Goal: Task Accomplishment & Management: Manage account settings

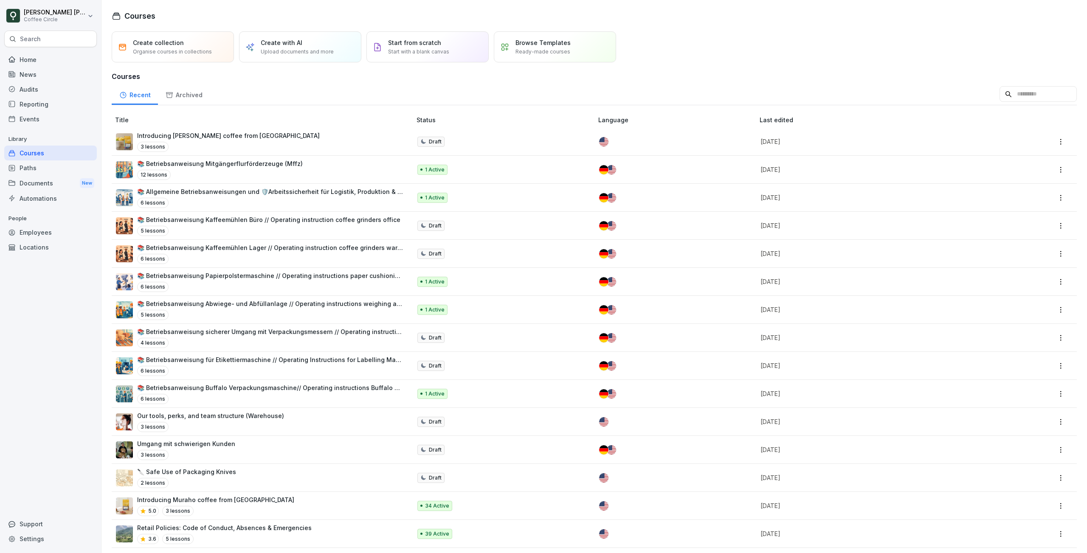
click at [45, 542] on div "Settings" at bounding box center [50, 538] width 93 height 15
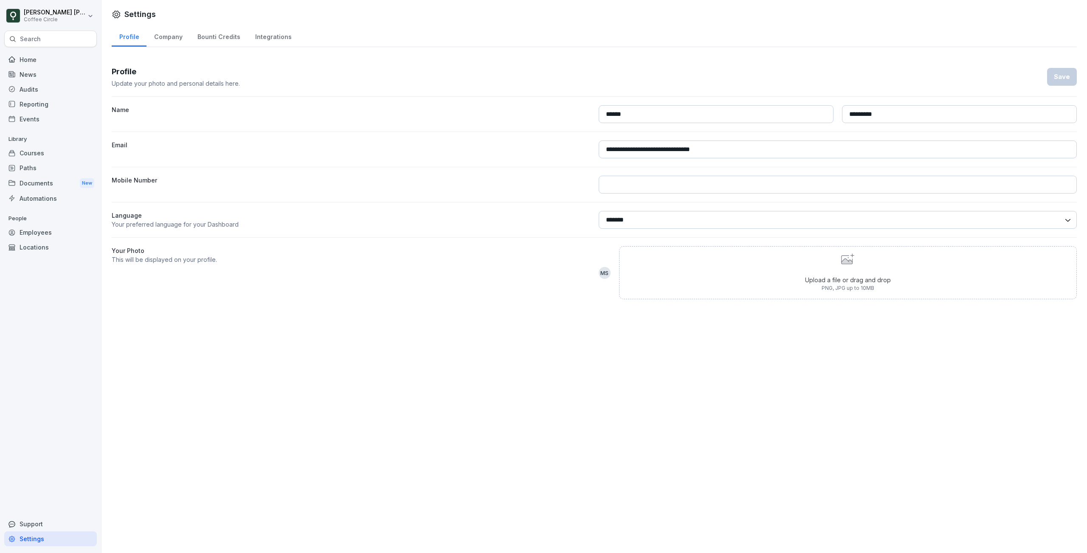
click at [51, 196] on div "Automations" at bounding box center [50, 198] width 93 height 15
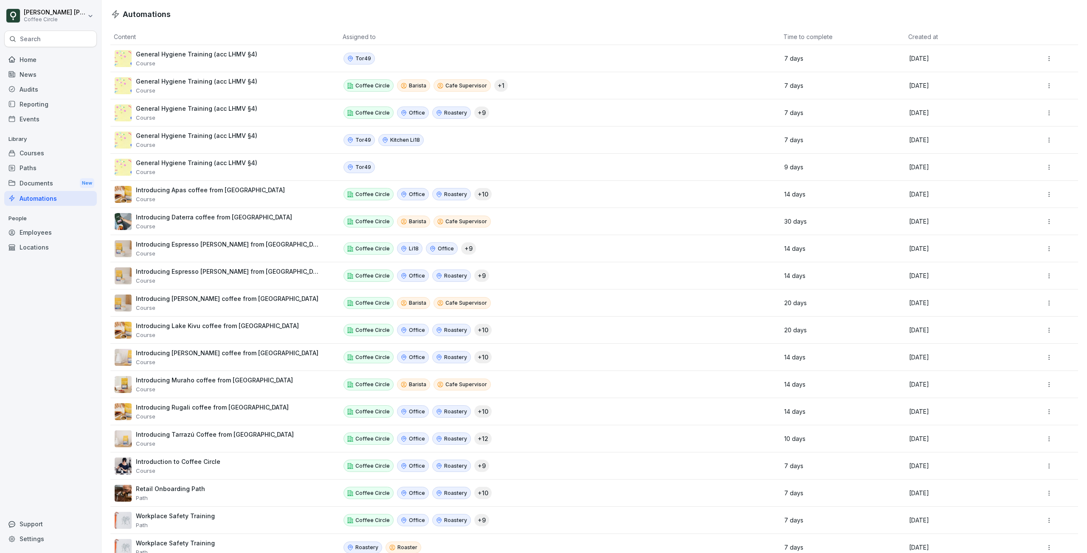
scroll to position [105, 0]
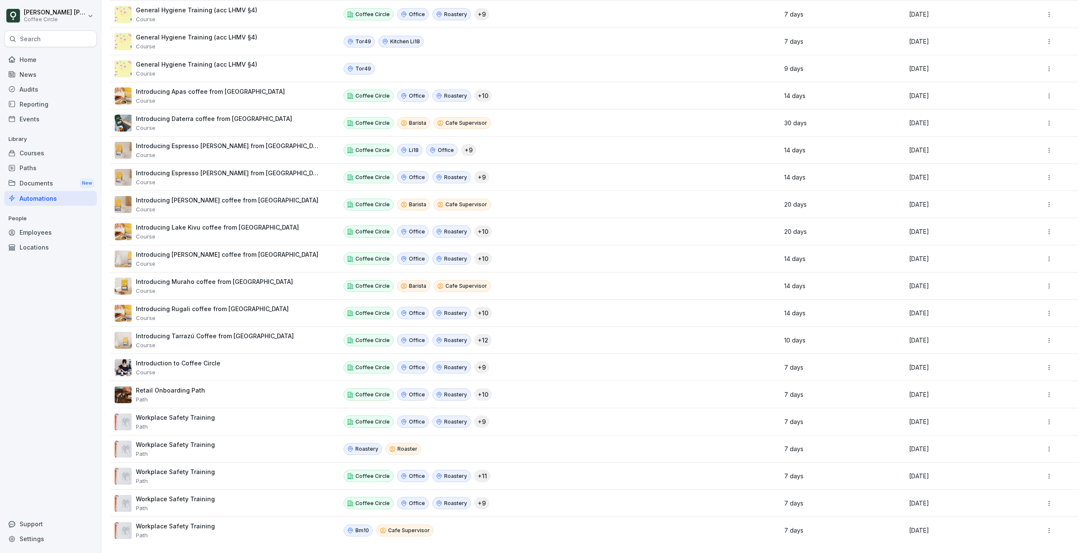
click at [44, 163] on div "Paths" at bounding box center [50, 167] width 93 height 15
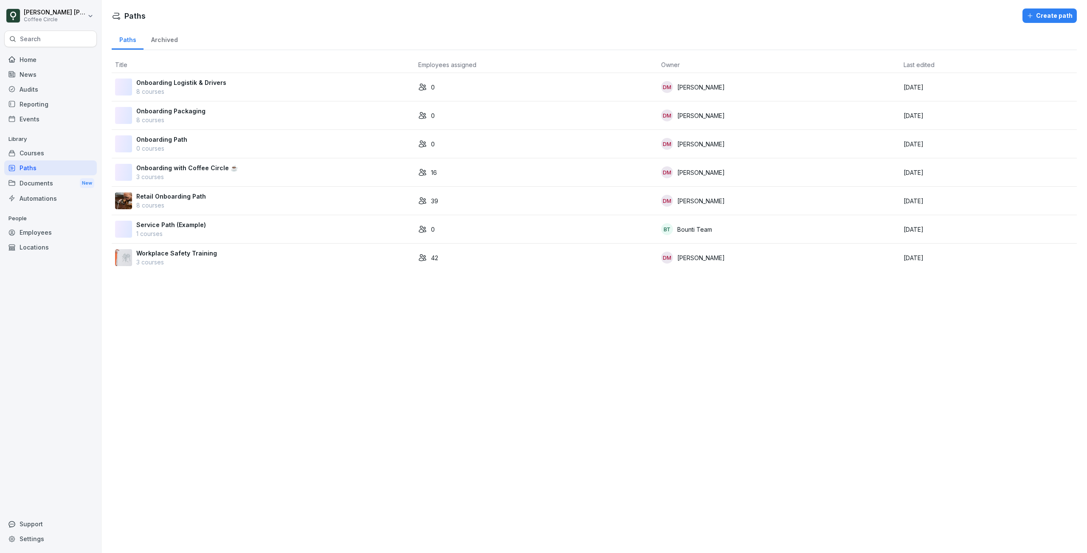
click at [295, 261] on div "Workplace Safety Training 3 courses" at bounding box center [263, 258] width 296 height 18
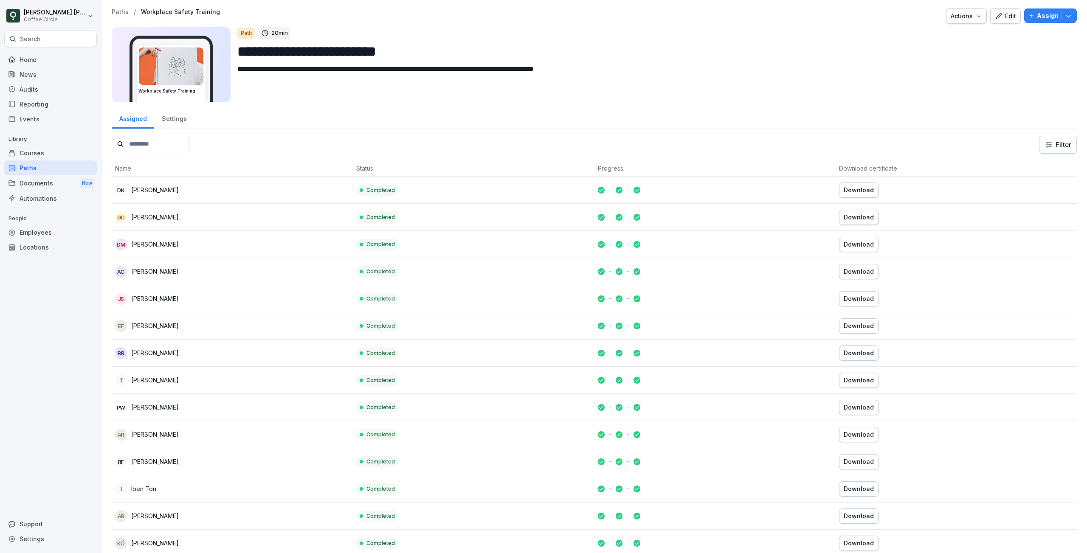
click at [172, 120] on div "Settings" at bounding box center [174, 118] width 40 height 22
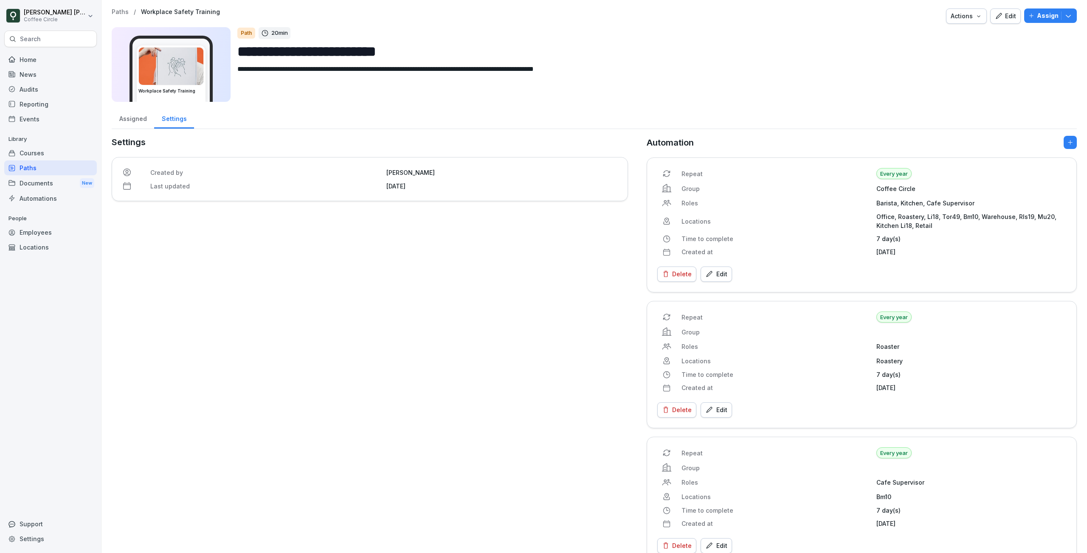
click at [798, 227] on div "Repeat Every year Group Coffee Circle Roles Barista, Kitchen, Cafe Supervisor L…" at bounding box center [861, 212] width 409 height 88
click at [35, 169] on div "Paths" at bounding box center [50, 167] width 93 height 15
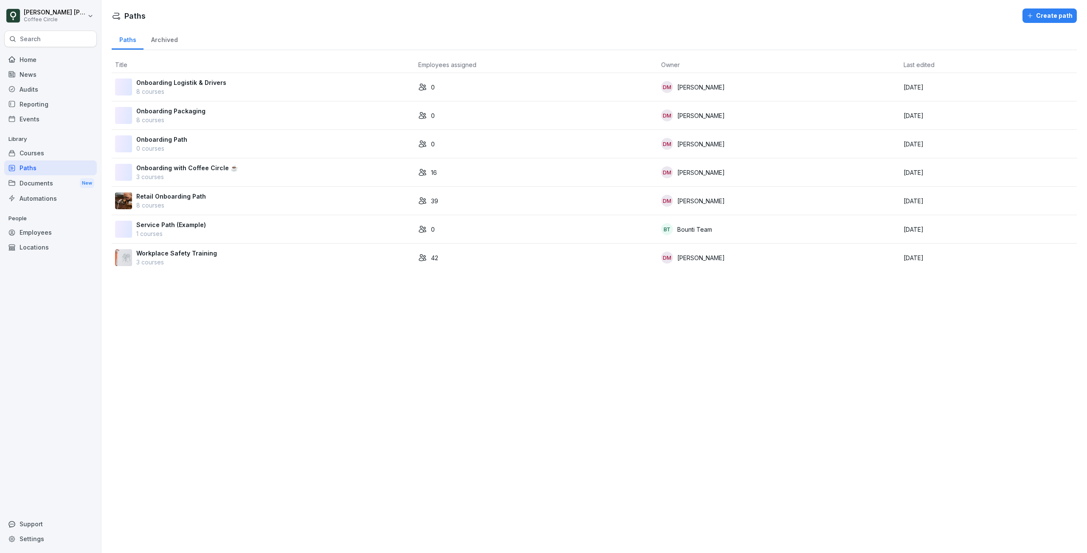
click at [226, 201] on div "Retail Onboarding Path 8 courses" at bounding box center [263, 201] width 296 height 18
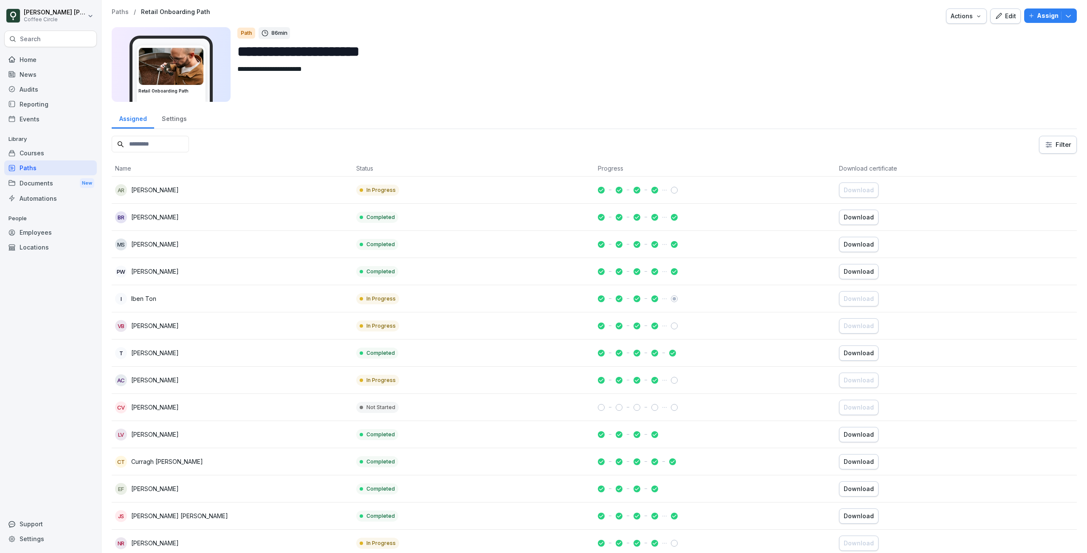
click at [163, 118] on div "Settings" at bounding box center [174, 118] width 40 height 22
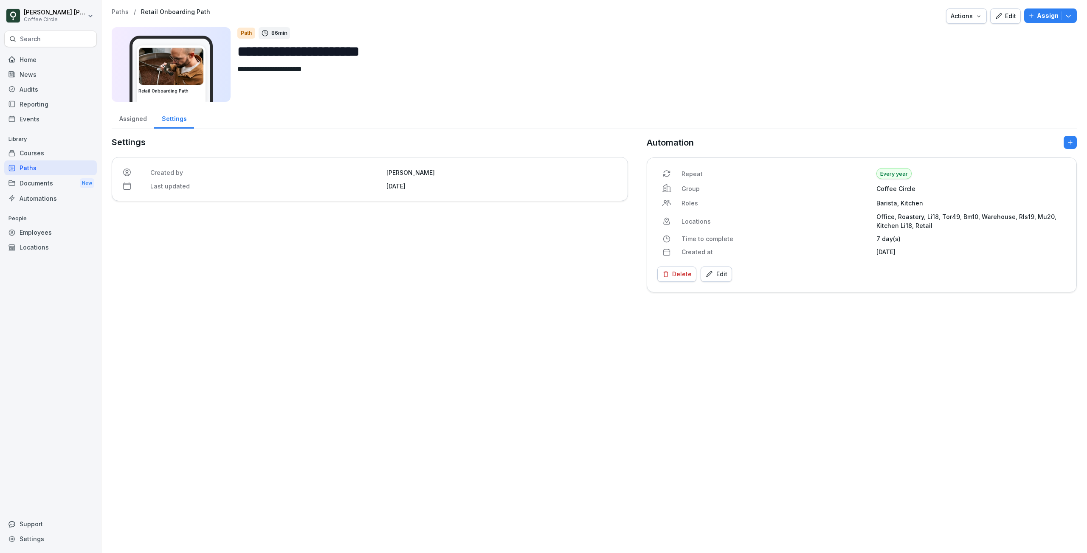
click at [39, 157] on div "Courses" at bounding box center [50, 153] width 93 height 15
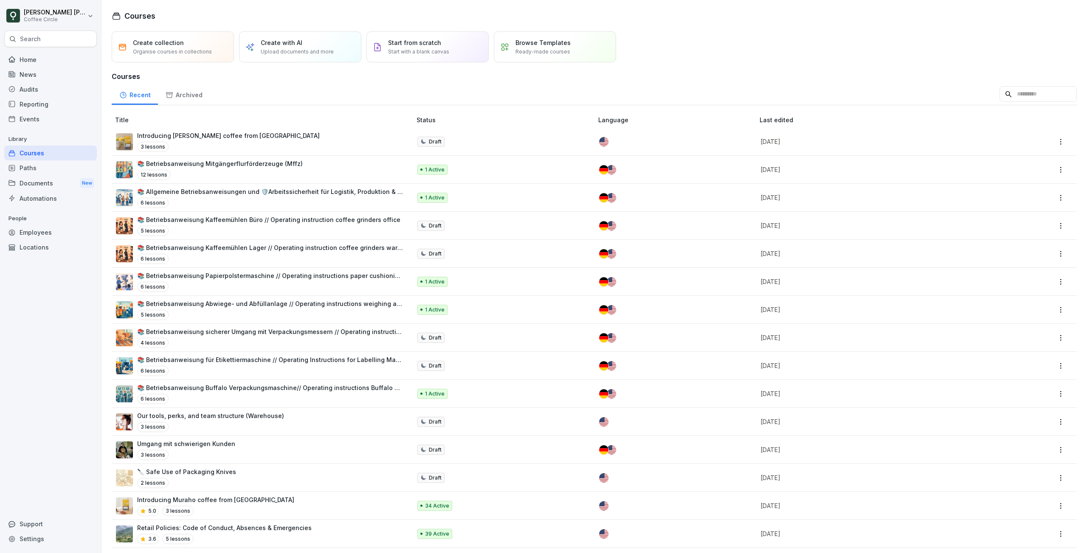
click at [38, 168] on div "Paths" at bounding box center [50, 167] width 93 height 15
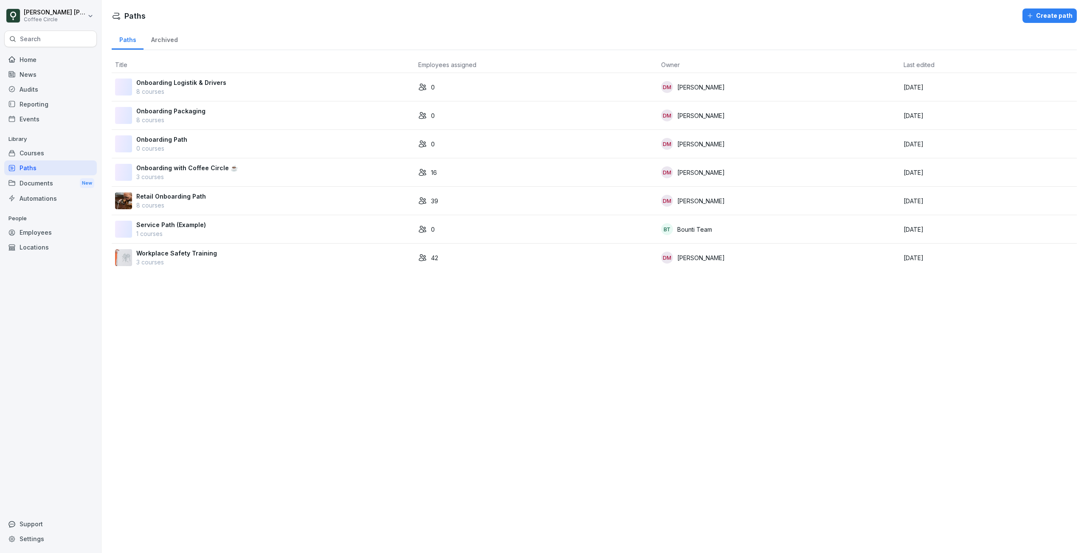
click at [192, 200] on p "Retail Onboarding Path" at bounding box center [171, 196] width 70 height 9
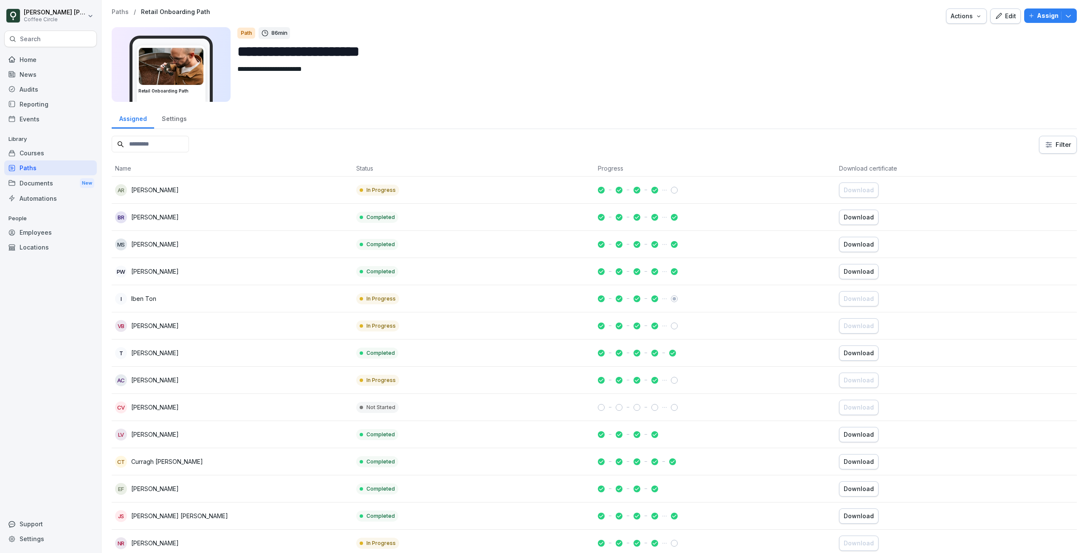
click at [182, 119] on div "Settings" at bounding box center [174, 118] width 40 height 22
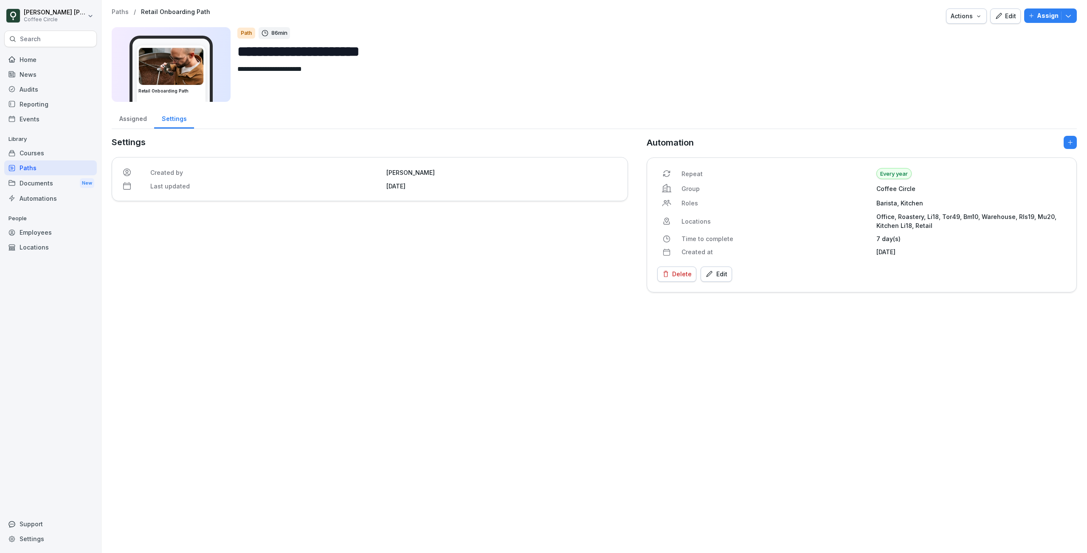
click at [1005, 19] on div "Edit" at bounding box center [1004, 15] width 21 height 9
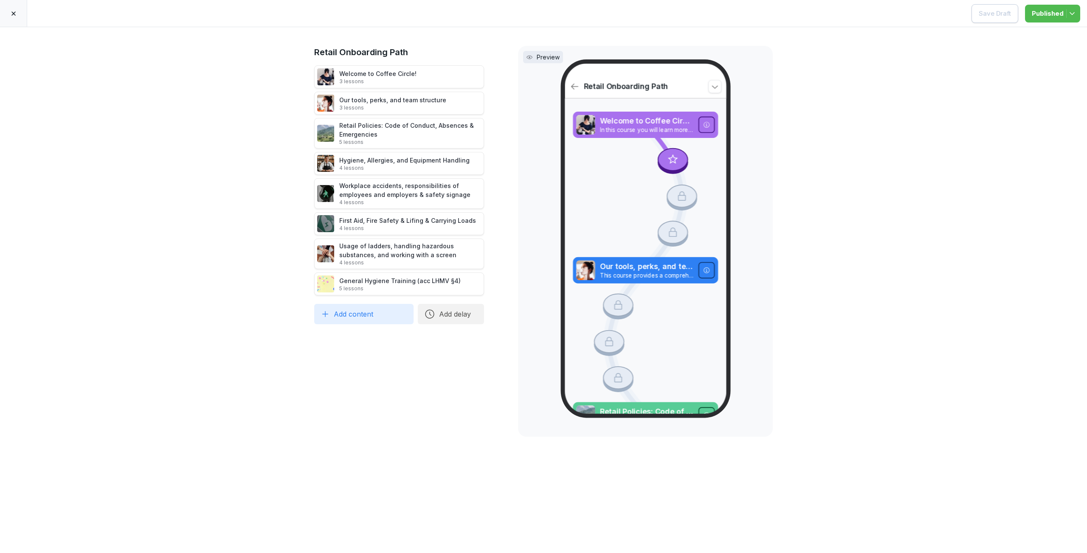
click at [12, 19] on div at bounding box center [13, 13] width 27 height 27
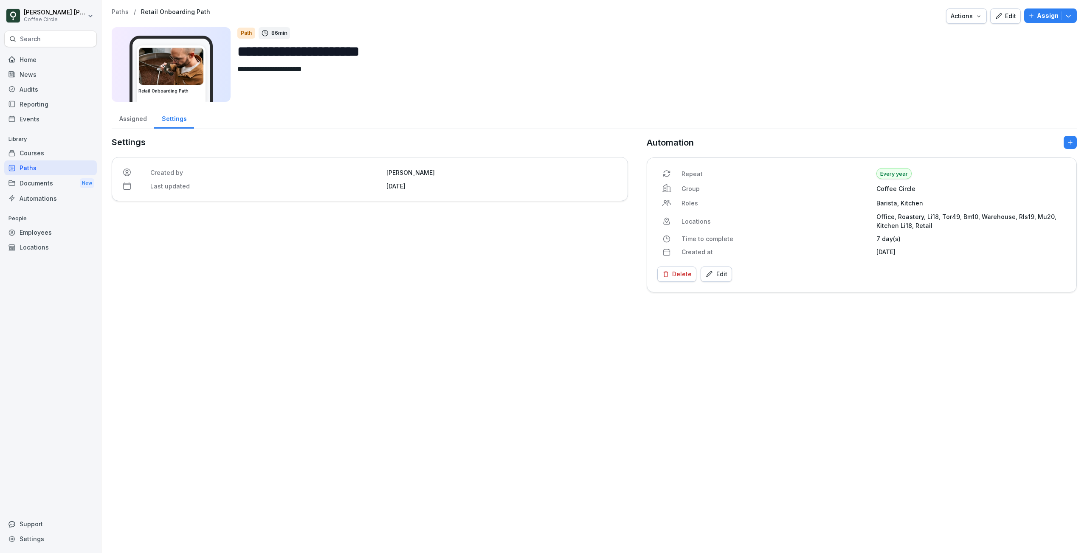
click at [45, 234] on div "Employees" at bounding box center [50, 232] width 93 height 15
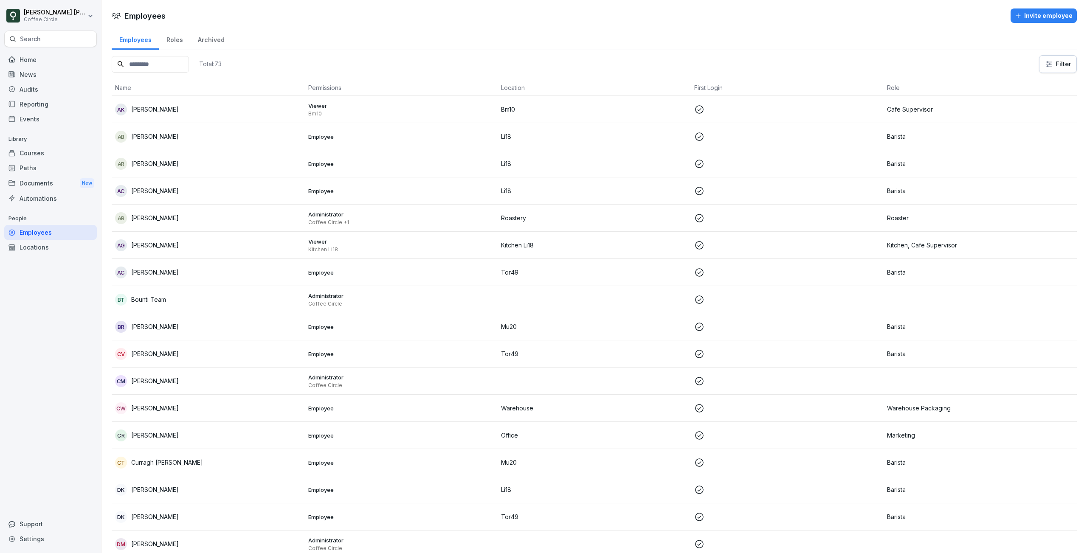
click at [156, 70] on input at bounding box center [150, 64] width 77 height 17
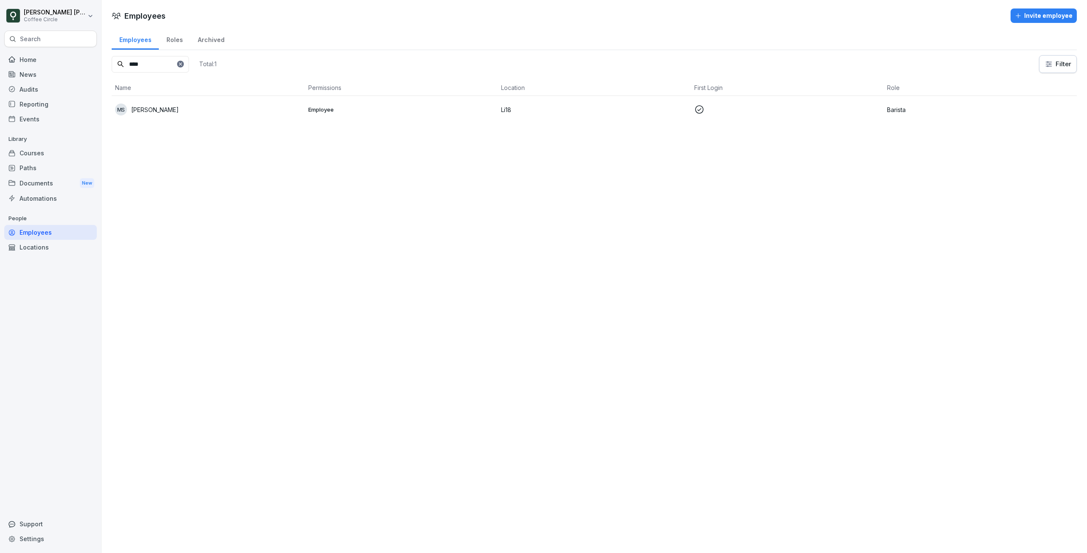
type input "****"
click at [159, 105] on div "MS Mila Suttree" at bounding box center [208, 110] width 186 height 12
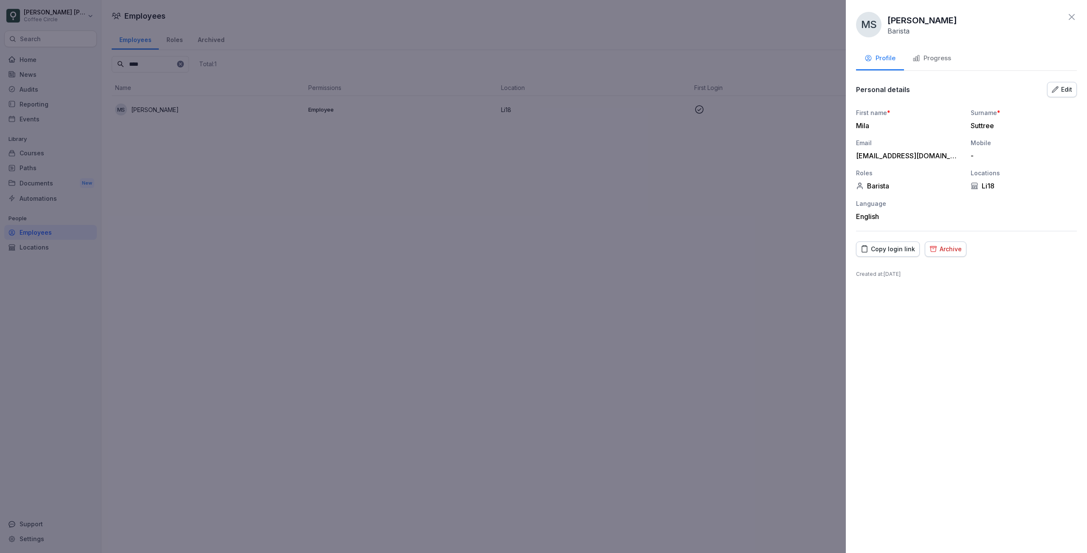
click at [937, 59] on div "Progress" at bounding box center [931, 58] width 39 height 10
